Goal: Answer question/provide support

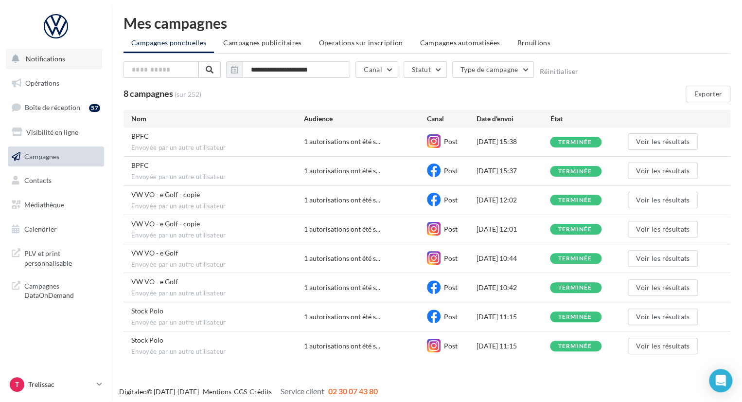
click at [57, 57] on span "Notifications" at bounding box center [45, 58] width 39 height 8
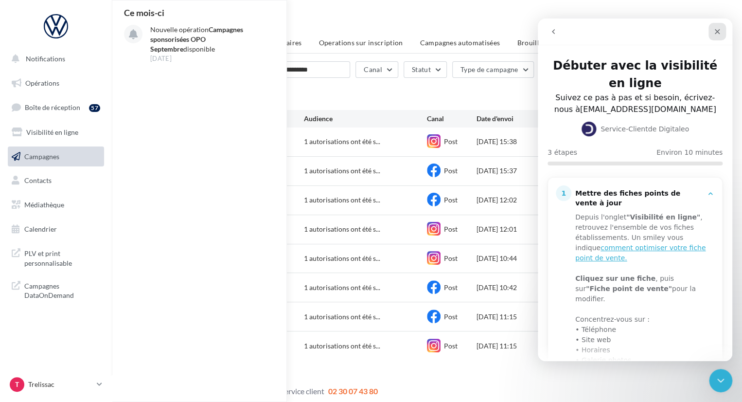
click at [714, 31] on icon "Fermer" at bounding box center [717, 32] width 8 height 8
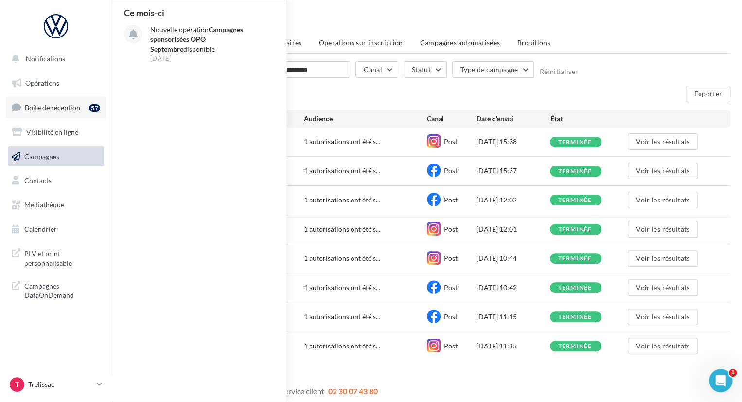
click at [36, 109] on span "Boîte de réception" at bounding box center [52, 107] width 55 height 8
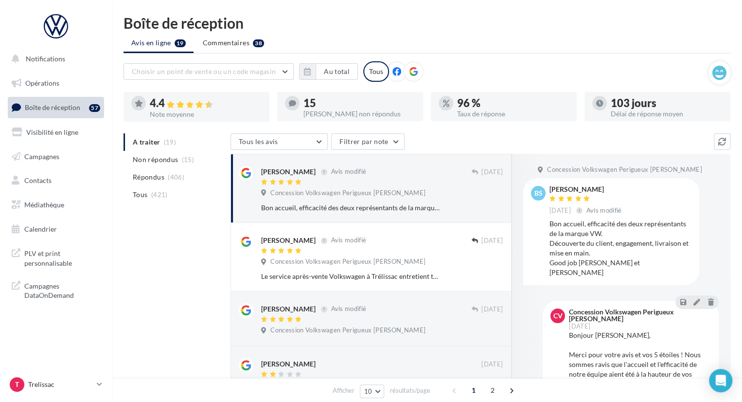
click at [321, 98] on div "15" at bounding box center [359, 103] width 112 height 11
click at [295, 106] on icon at bounding box center [292, 103] width 7 height 7
click at [410, 74] on icon at bounding box center [413, 71] width 9 height 9
click at [152, 158] on span "Non répondus" at bounding box center [155, 160] width 45 height 10
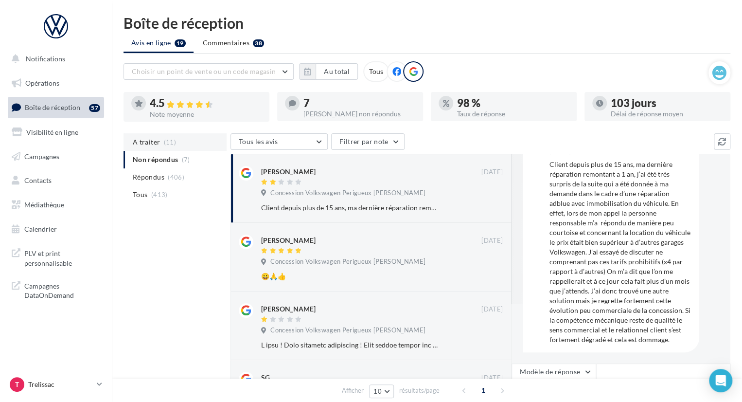
click at [143, 137] on span "A traiter" at bounding box center [146, 142] width 27 height 10
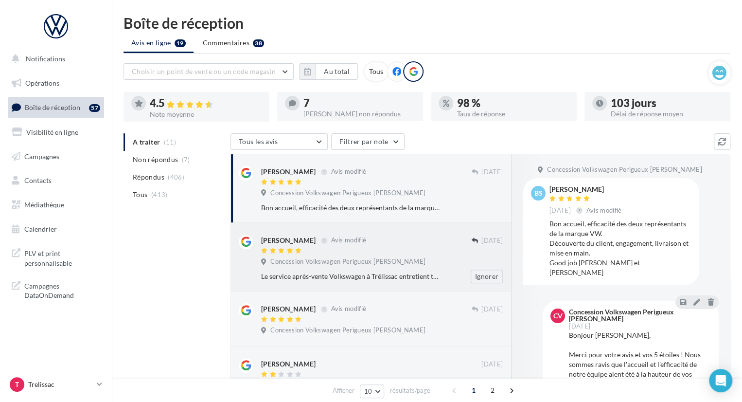
click at [345, 263] on span "Concession Volkswagen Perigueux [PERSON_NAME]" at bounding box center [347, 261] width 155 height 9
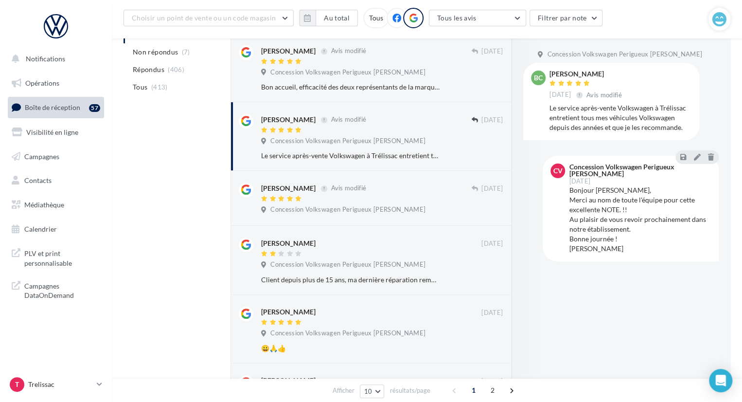
scroll to position [126, 0]
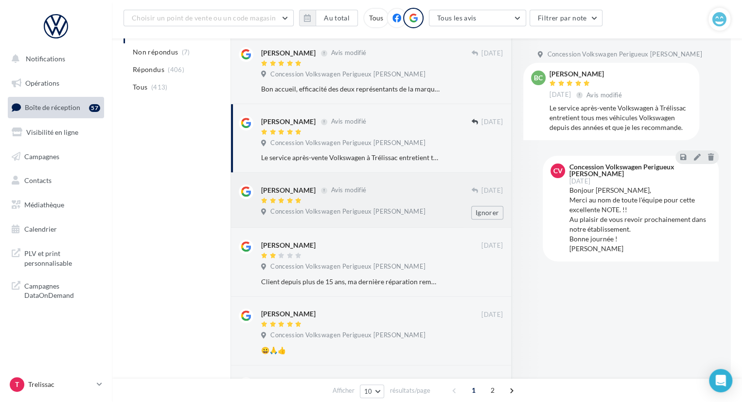
click at [391, 215] on span "Concession Volkswagen Perigueux [PERSON_NAME]" at bounding box center [347, 211] width 155 height 9
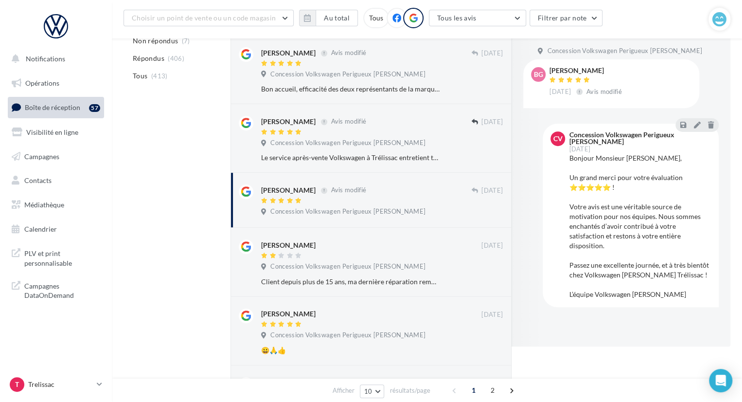
scroll to position [0, 0]
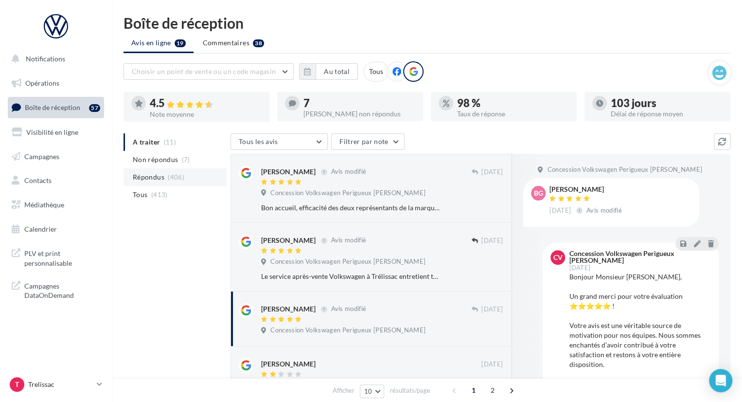
click at [158, 179] on span "Répondus" at bounding box center [149, 177] width 32 height 10
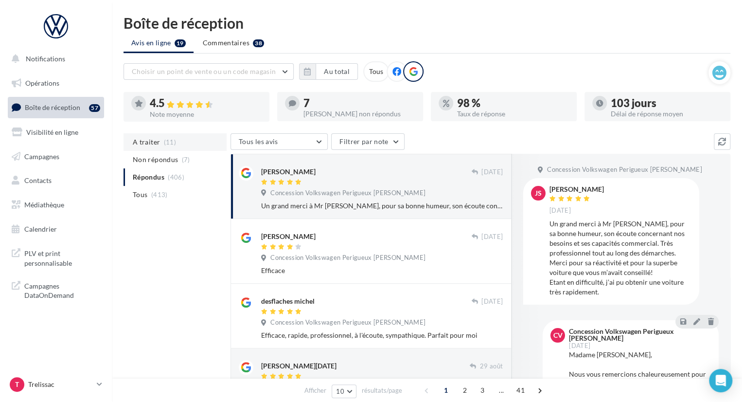
click at [153, 144] on span "A traiter" at bounding box center [146, 142] width 27 height 10
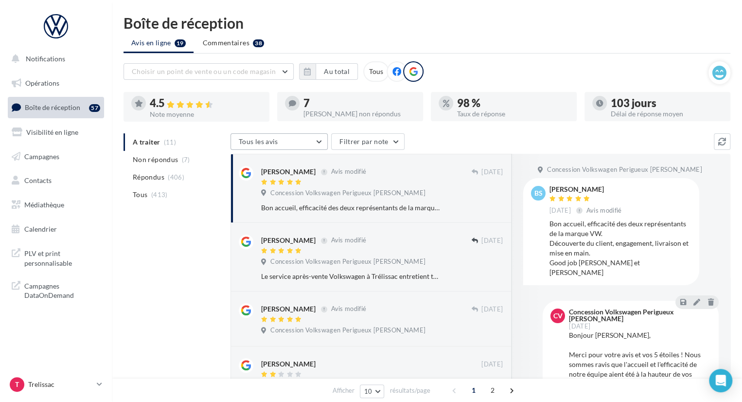
click at [314, 142] on button "Tous les avis" at bounding box center [278, 141] width 97 height 17
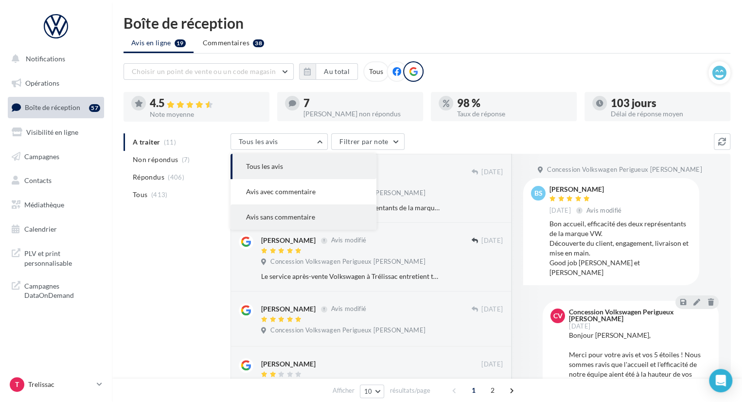
click at [291, 220] on span "Avis sans commentaire" at bounding box center [280, 216] width 69 height 8
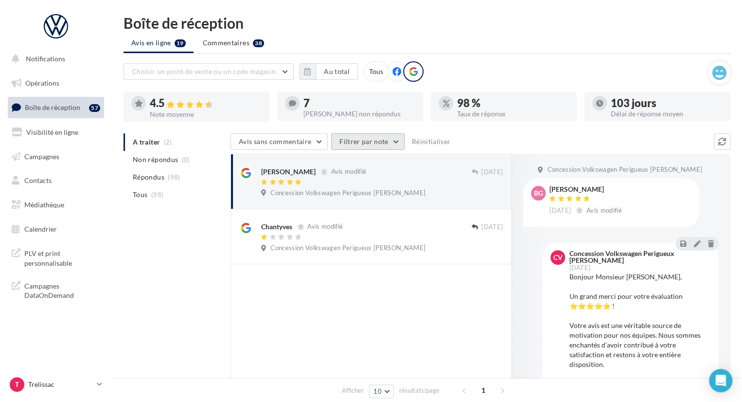
click at [365, 145] on button "Filtrer par note" at bounding box center [367, 141] width 73 height 17
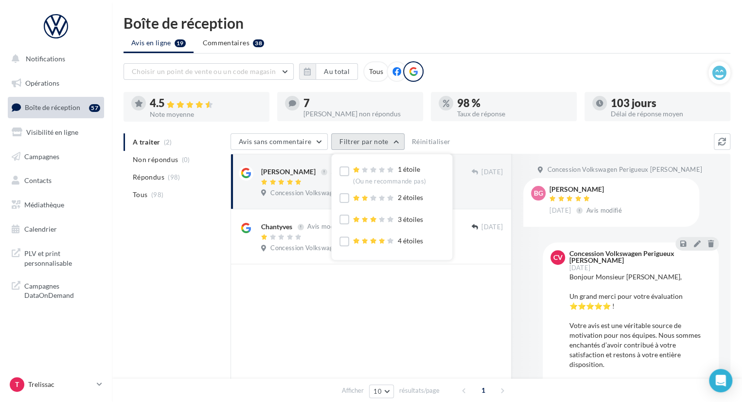
click at [363, 148] on button "Filtrer par note" at bounding box center [367, 141] width 73 height 17
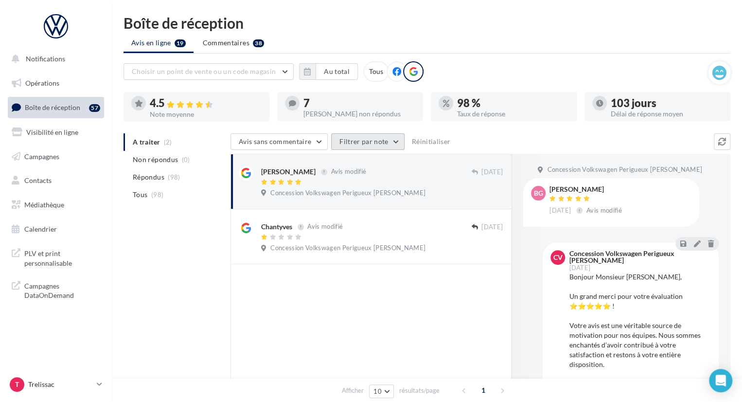
click at [363, 148] on button "Filtrer par note" at bounding box center [367, 141] width 73 height 17
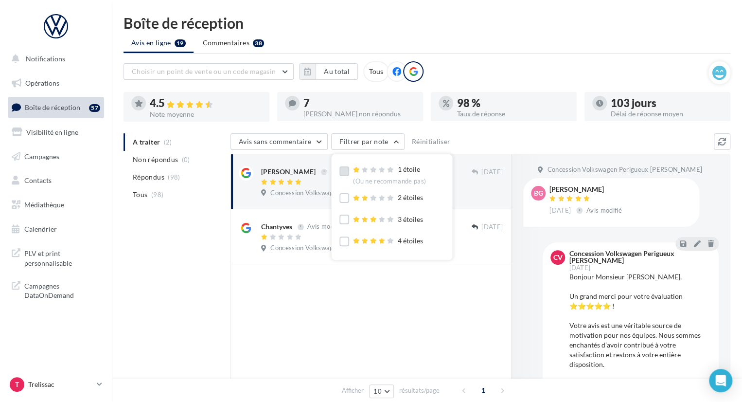
click at [341, 175] on label at bounding box center [344, 171] width 10 height 10
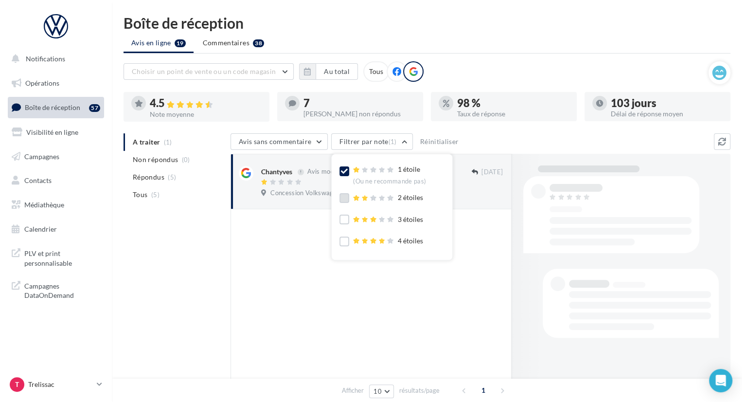
click at [344, 199] on label at bounding box center [344, 198] width 10 height 10
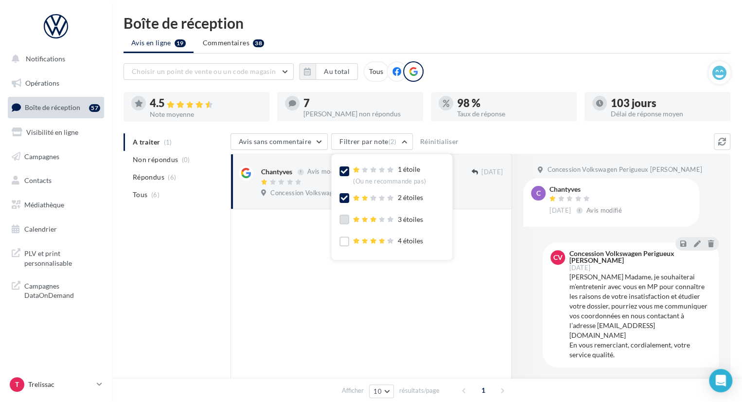
click at [342, 224] on label at bounding box center [344, 219] width 10 height 10
click at [342, 247] on div at bounding box center [344, 242] width 10 height 12
click at [341, 240] on label at bounding box center [344, 241] width 10 height 10
click at [186, 290] on div "A traiter (1) Non répondus (0) Répondus (22) Tous (22) Avis sans commentaire To…" at bounding box center [426, 312] width 607 height 359
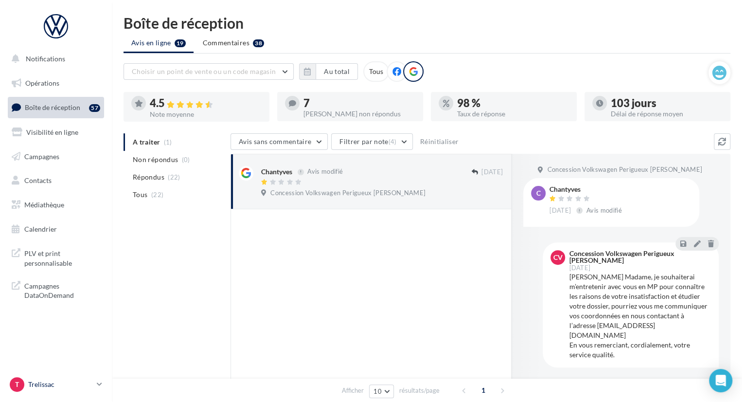
click at [43, 382] on p "Trelissac" at bounding box center [60, 384] width 65 height 10
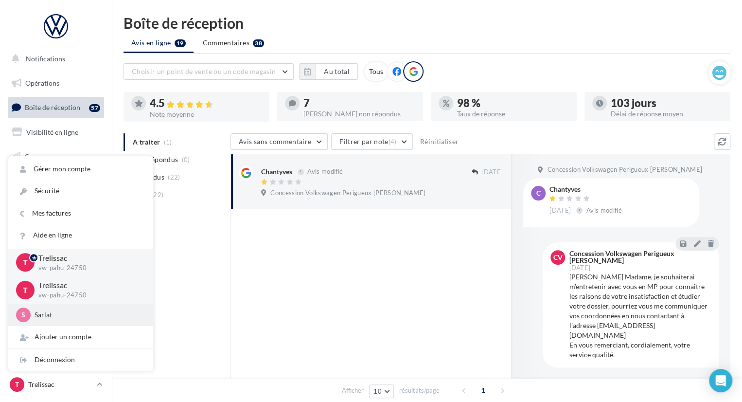
click at [77, 312] on p "Sarlat" at bounding box center [88, 315] width 107 height 10
